Goal: Task Accomplishment & Management: Manage account settings

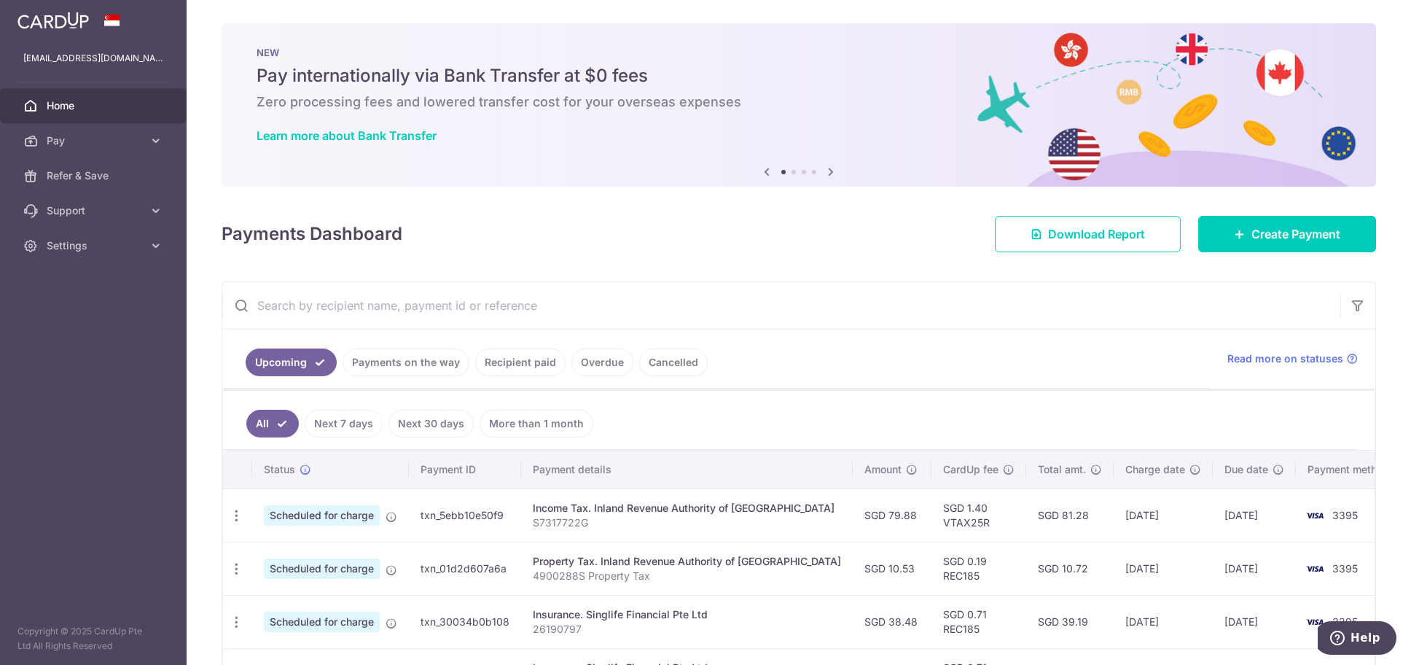
scroll to position [451, 0]
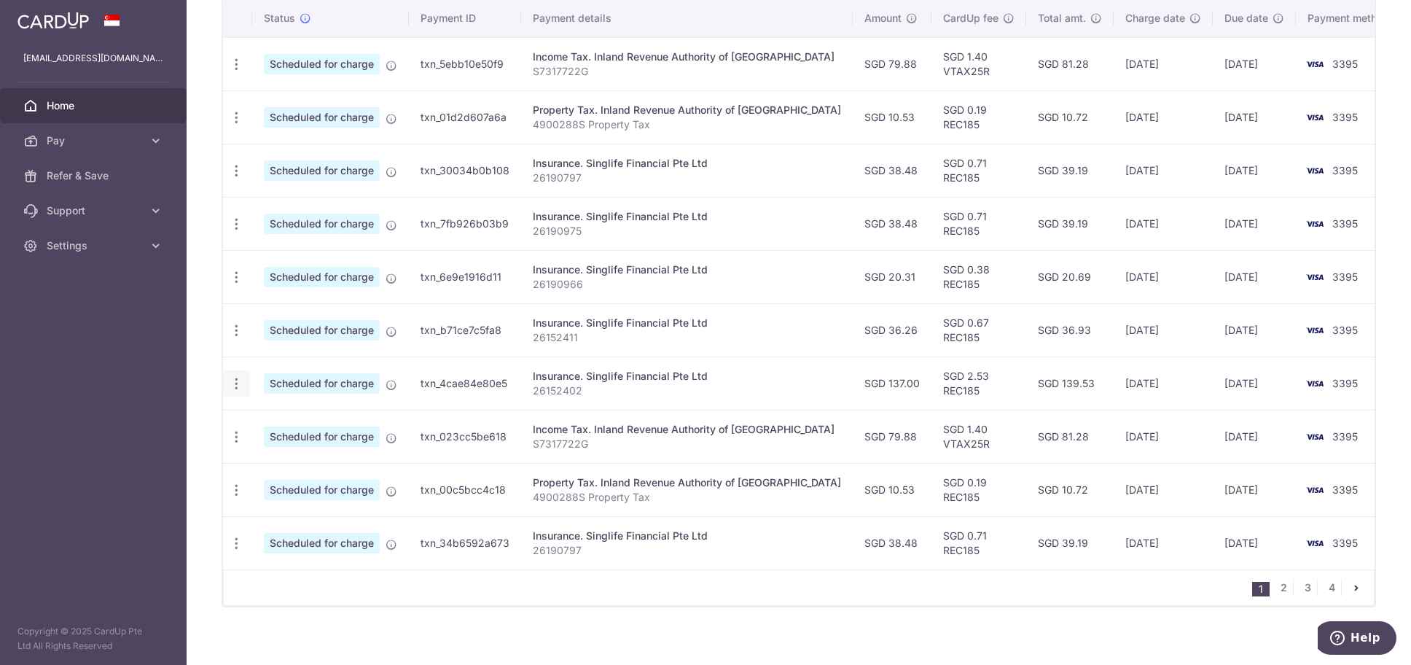
click at [238, 72] on icon "button" at bounding box center [236, 64] width 15 height 15
click at [281, 450] on span "Cancel payment" at bounding box center [314, 458] width 98 height 17
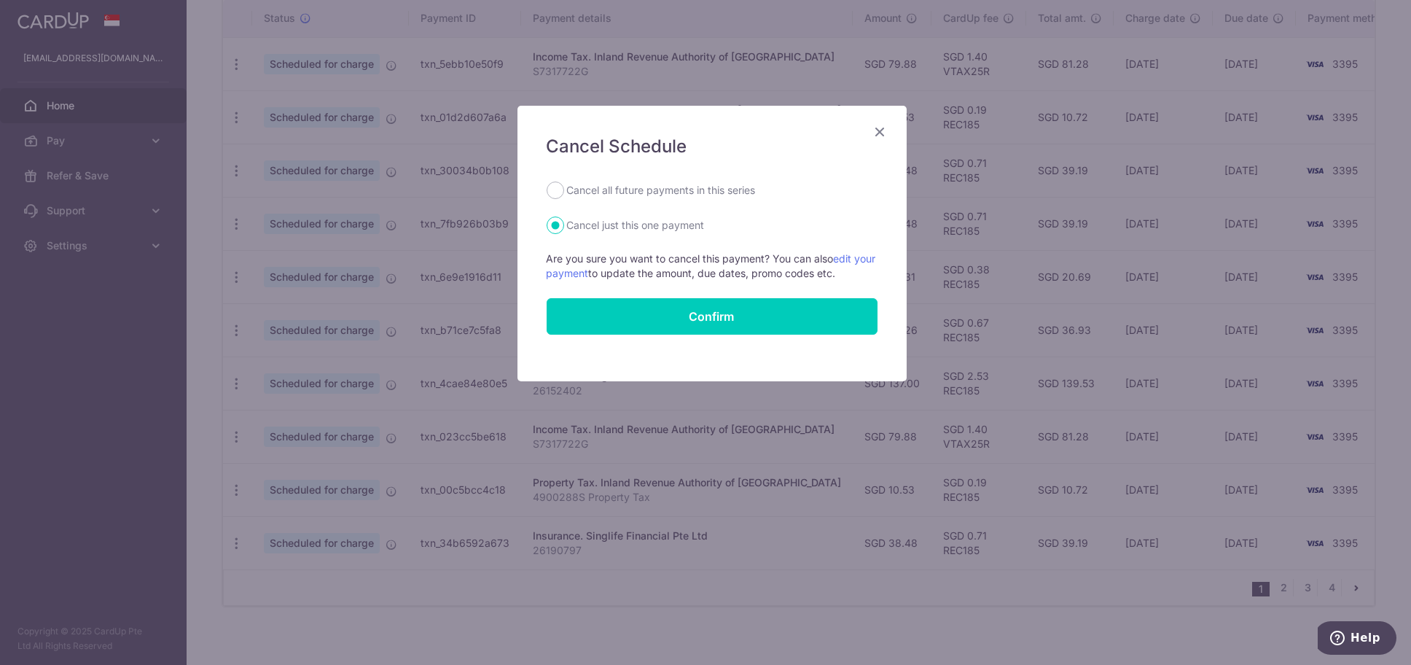
click at [687, 195] on label "Cancel all future payments in this series" at bounding box center [661, 189] width 189 height 17
click at [564, 195] on input "Cancel all future payments in this series" at bounding box center [555, 189] width 17 height 17
radio input "true"
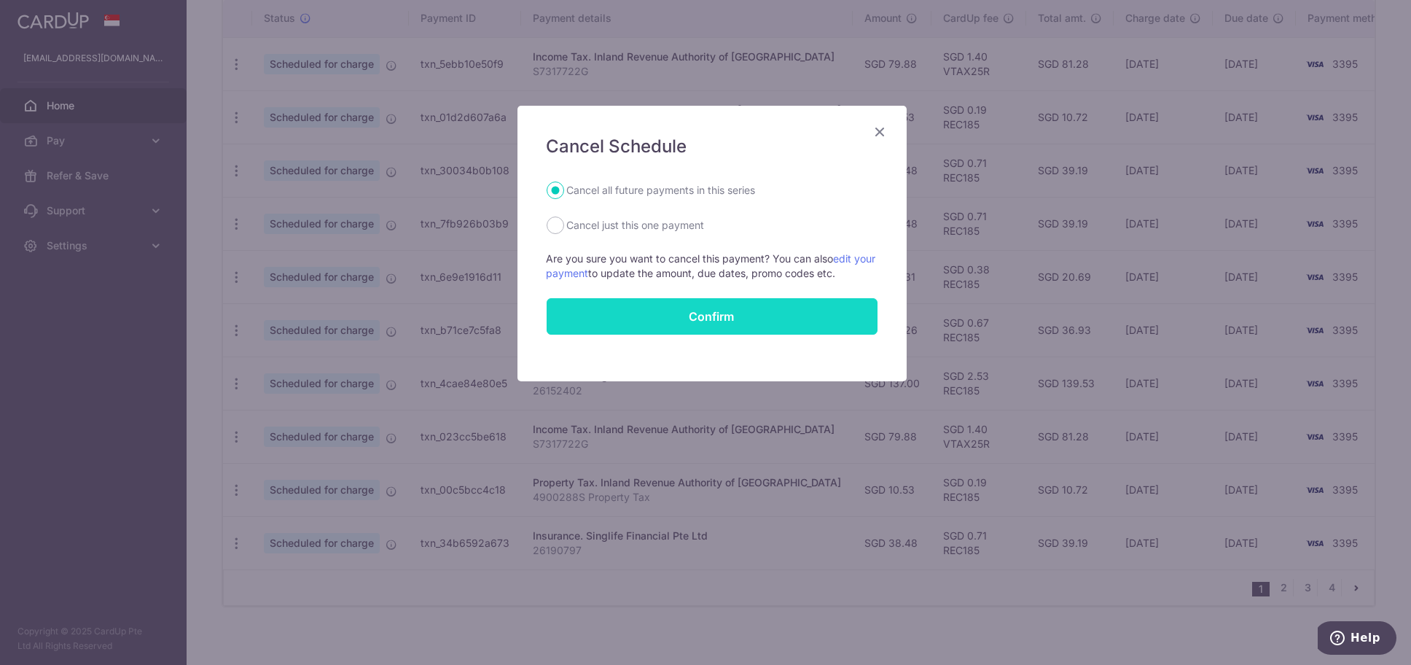
click at [690, 316] on input "Confirm" at bounding box center [712, 316] width 331 height 36
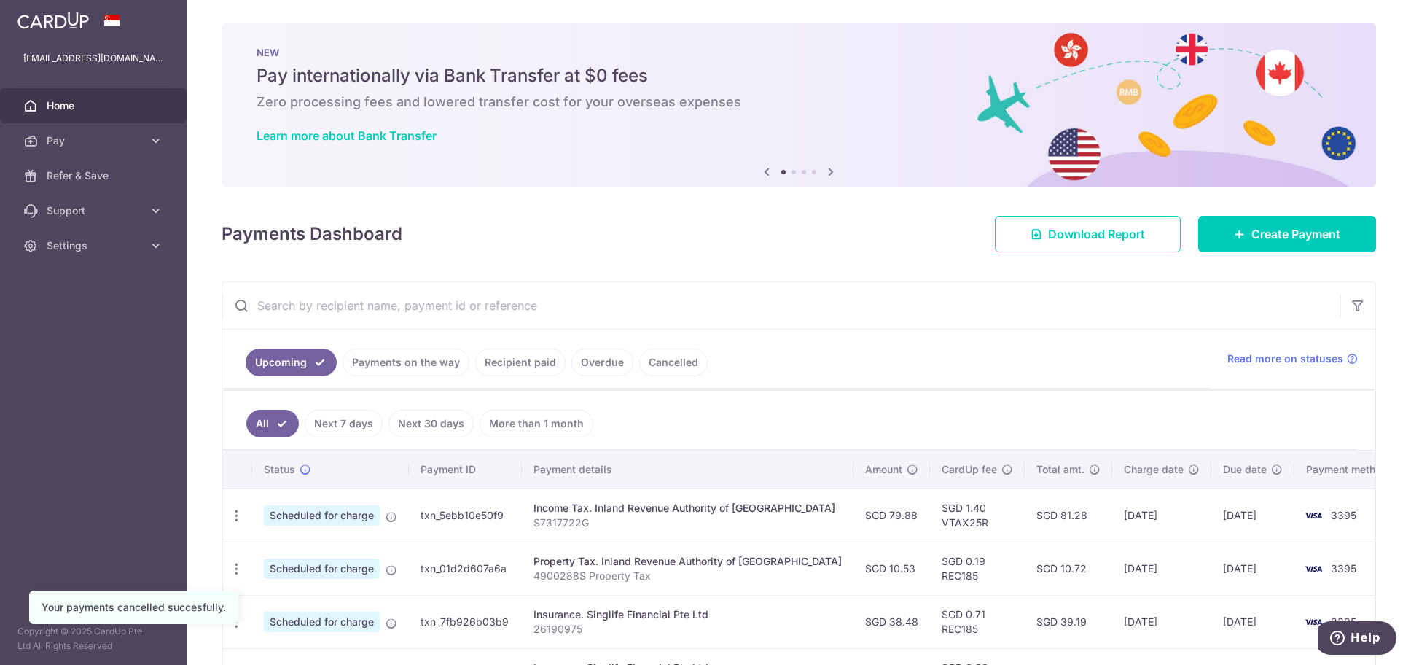
scroll to position [81, 0]
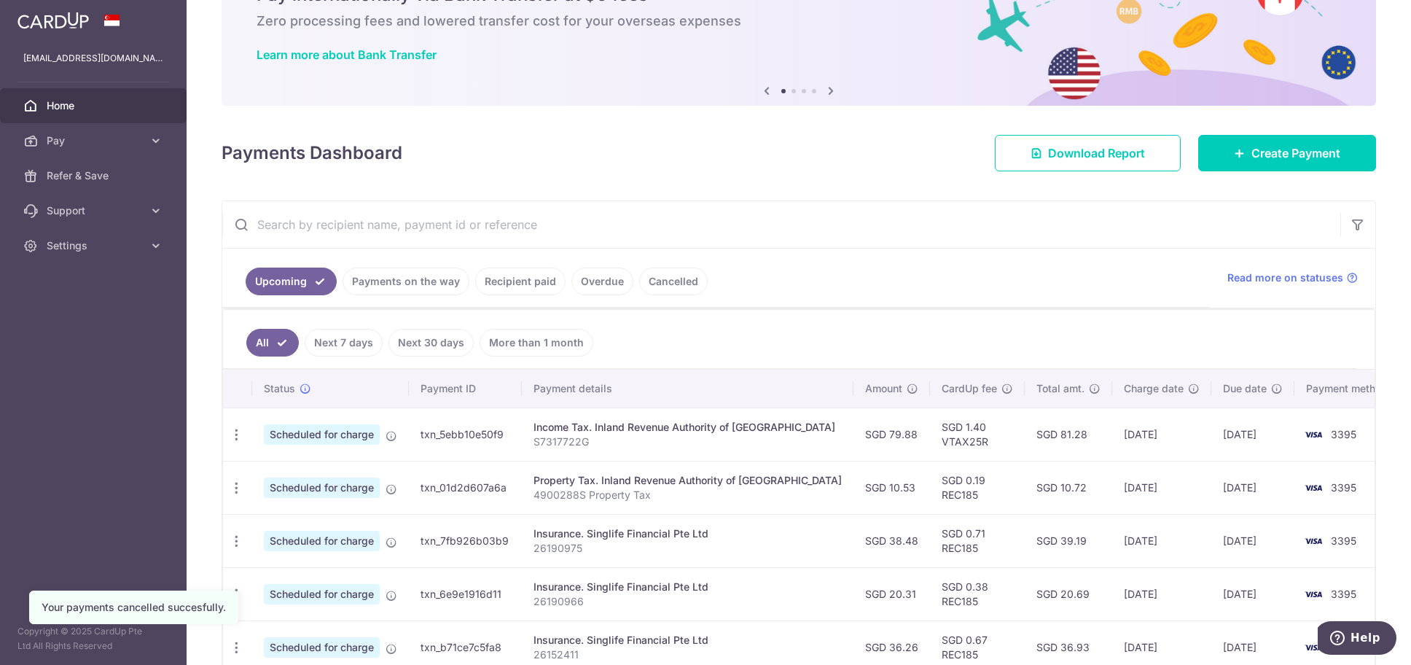
click at [666, 270] on link "Cancelled" at bounding box center [673, 281] width 69 height 28
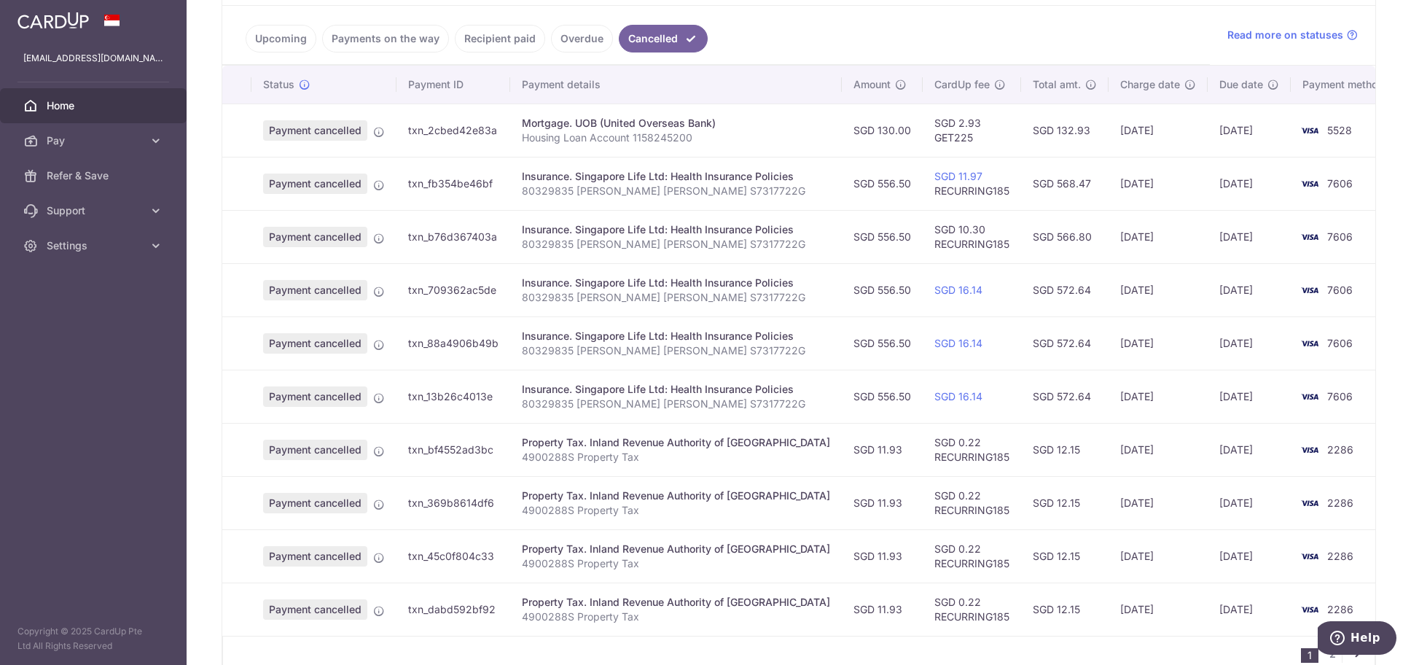
scroll to position [392, 0]
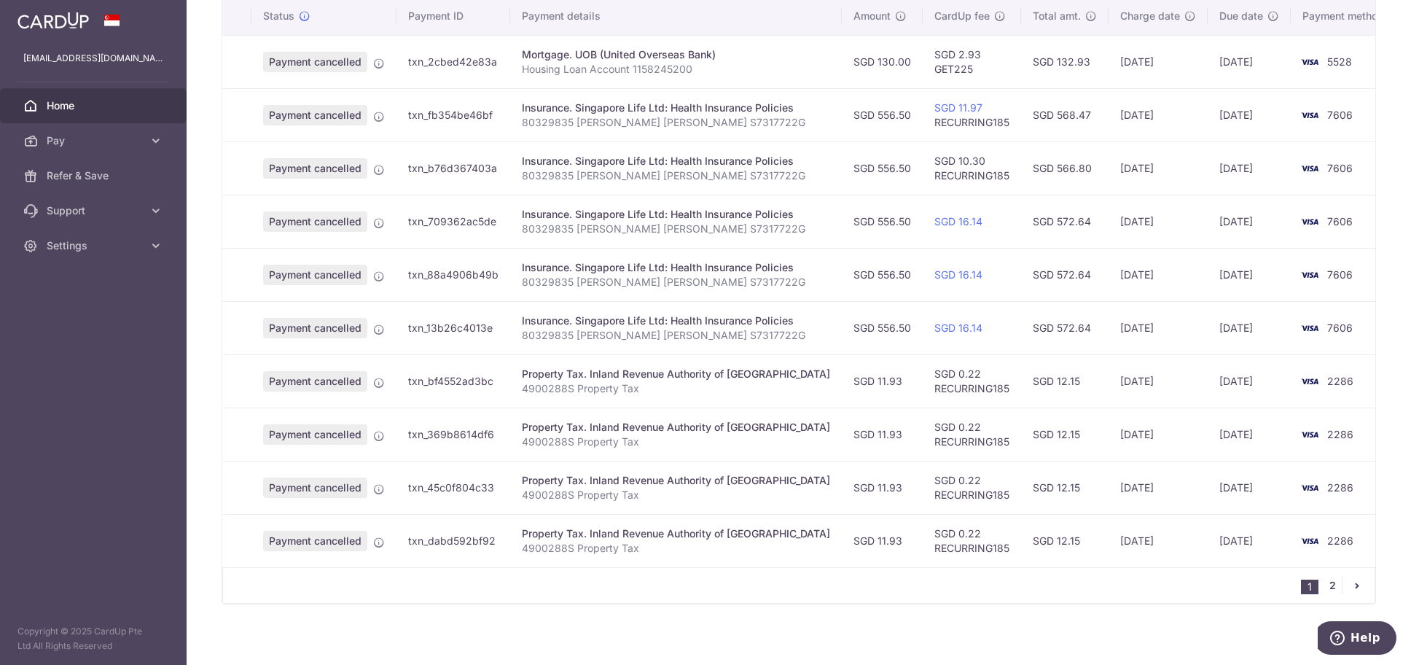
click at [1324, 583] on link "2" at bounding box center [1332, 585] width 17 height 17
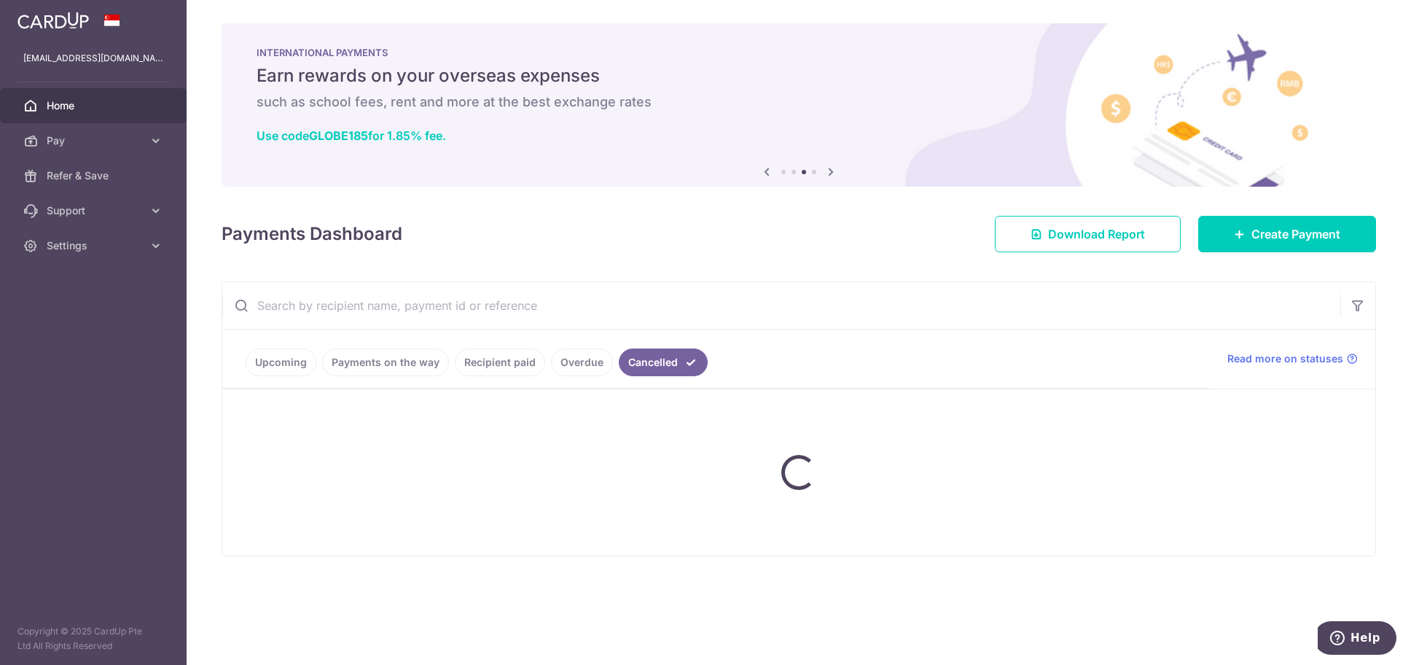
scroll to position [0, 0]
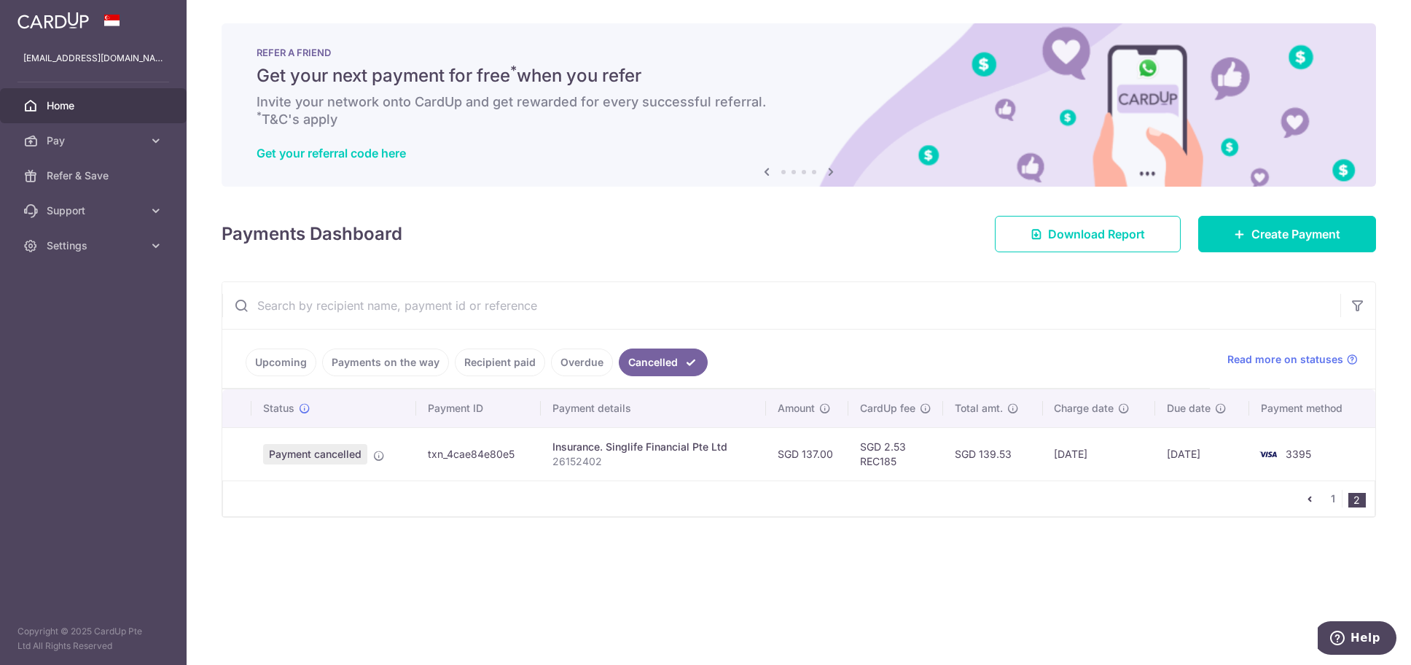
click at [83, 101] on span "Home" at bounding box center [95, 105] width 96 height 15
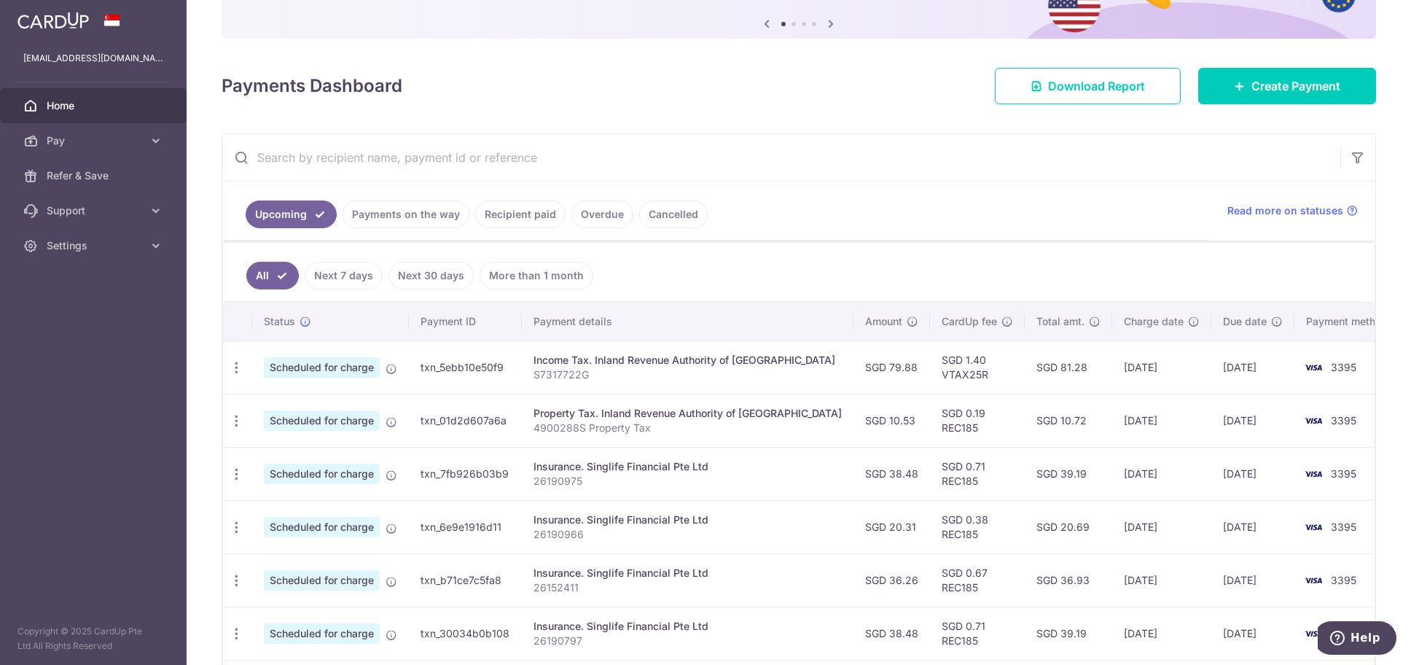
scroll to position [162, 0]
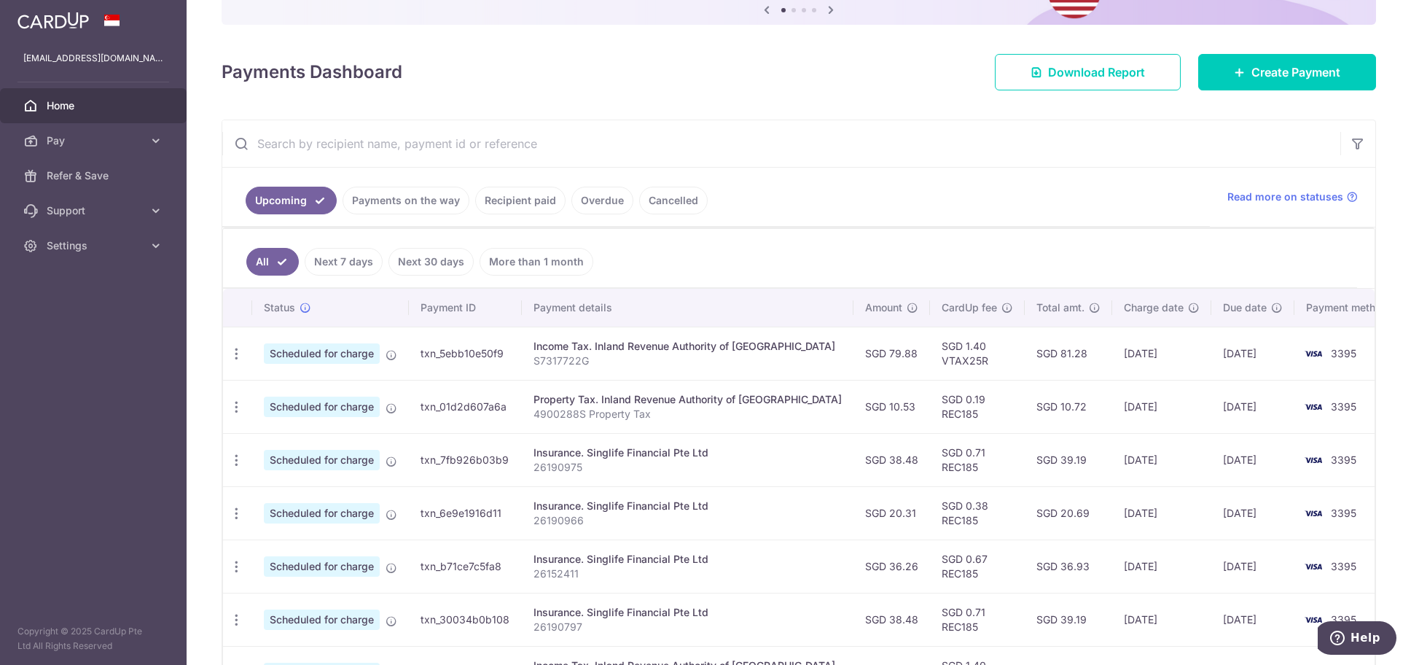
click at [429, 254] on link "Next 30 days" at bounding box center [430, 262] width 85 height 28
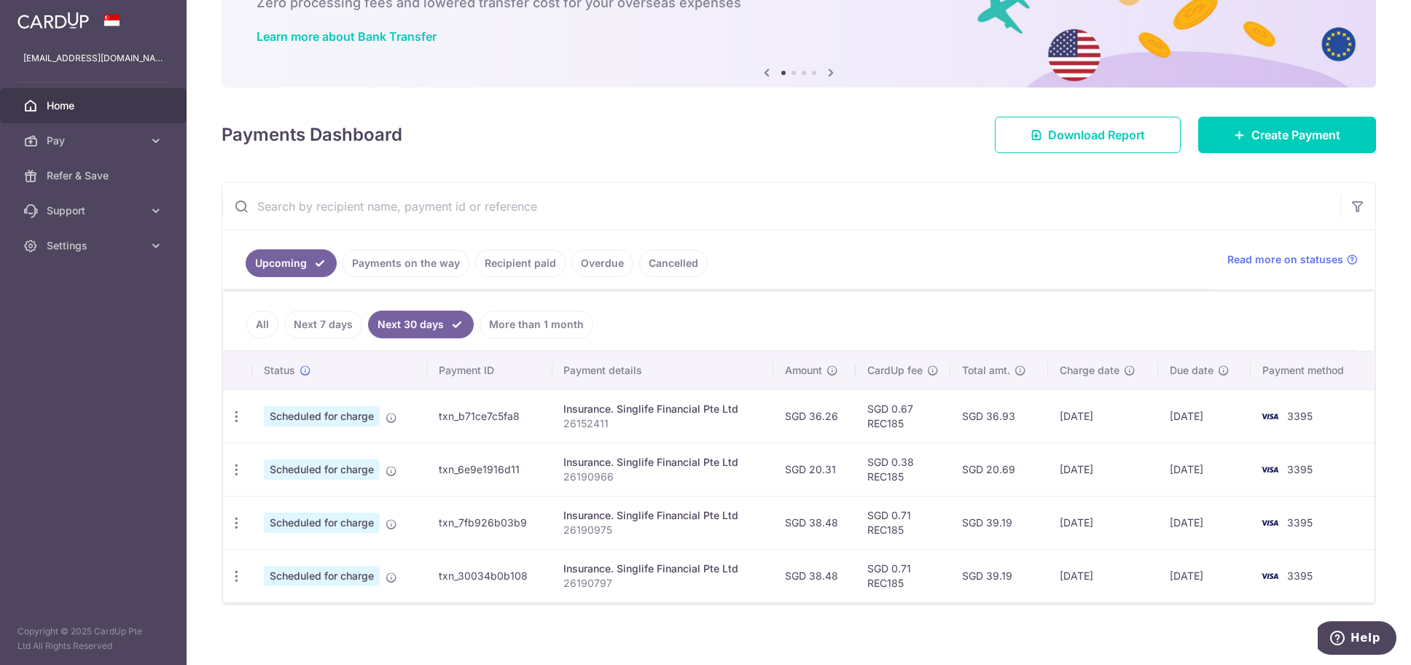
scroll to position [99, 0]
click at [515, 315] on link "More than 1 month" at bounding box center [537, 325] width 114 height 28
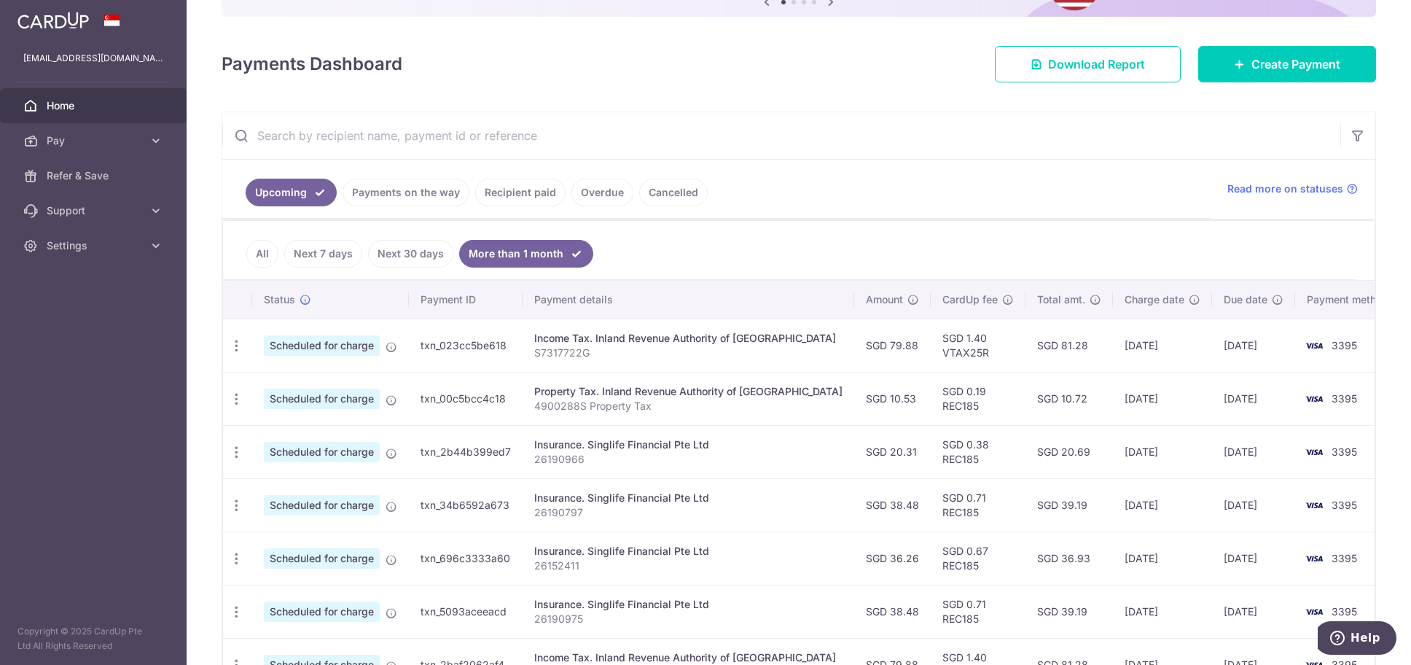
scroll to position [243, 0]
